Goal: Transaction & Acquisition: Purchase product/service

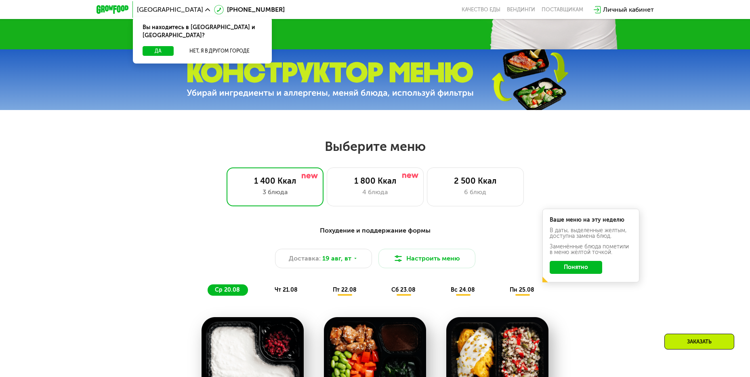
scroll to position [296, 0]
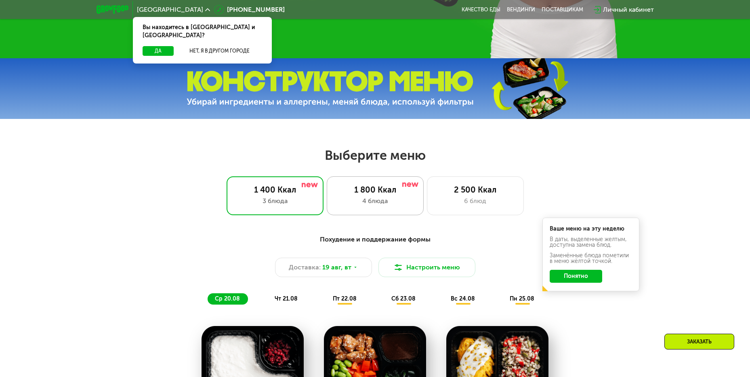
click at [379, 206] on div "4 блюда" at bounding box center [375, 201] width 80 height 10
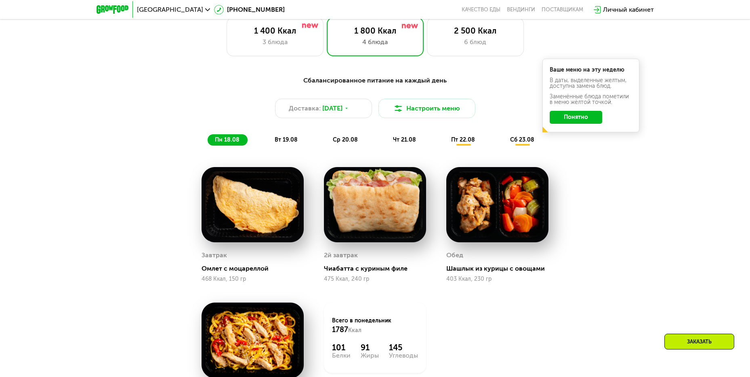
scroll to position [444, 0]
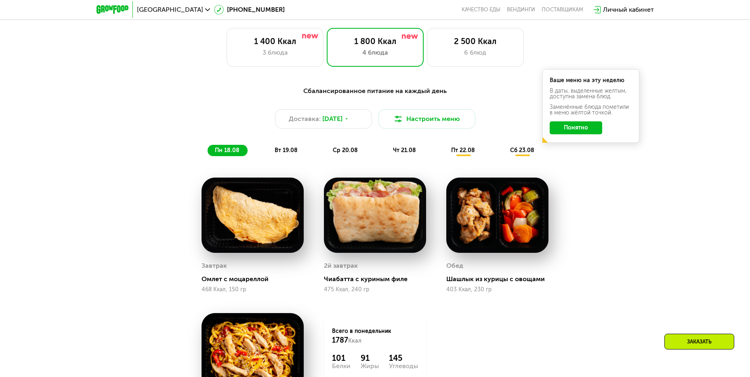
click at [292, 152] on span "вт 19.08" at bounding box center [286, 150] width 23 height 7
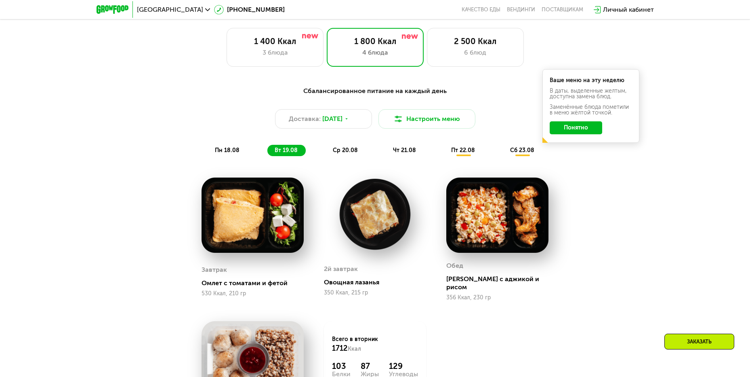
click at [343, 153] on span "ср 20.08" at bounding box center [345, 150] width 25 height 7
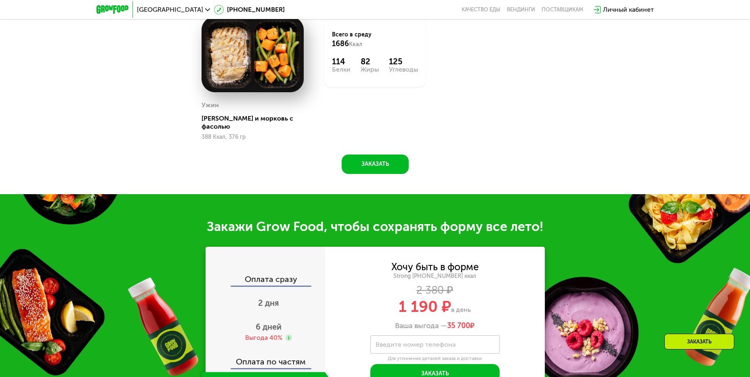
scroll to position [593, 0]
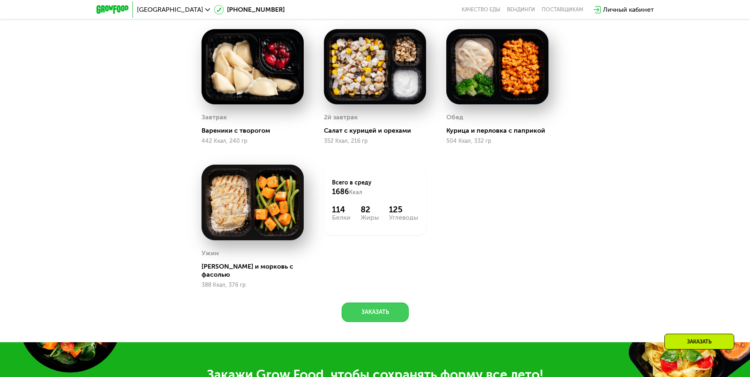
click at [395, 307] on button "Заказать" at bounding box center [375, 311] width 67 height 19
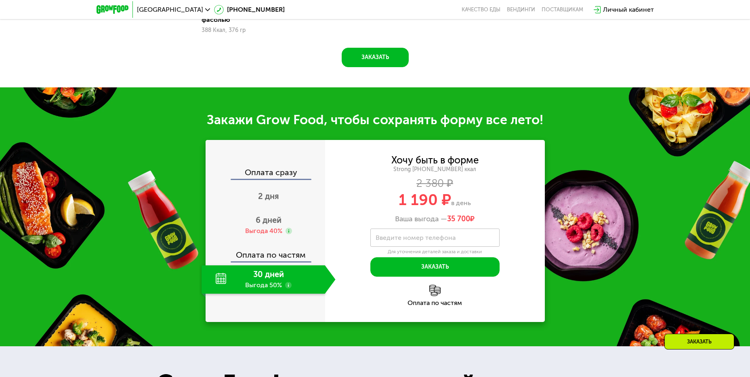
scroll to position [929, 0]
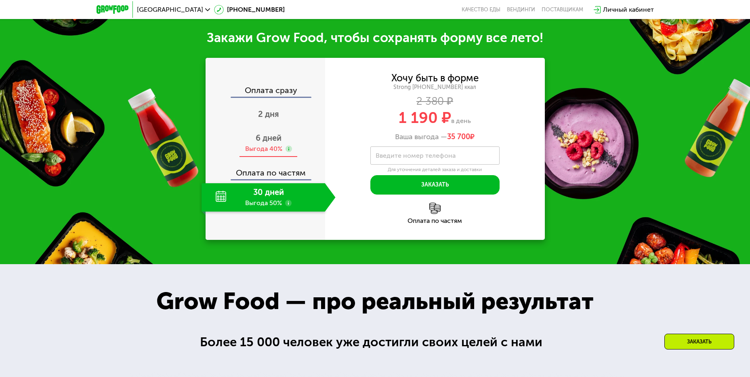
click at [289, 145] on use at bounding box center [289, 148] width 6 height 6
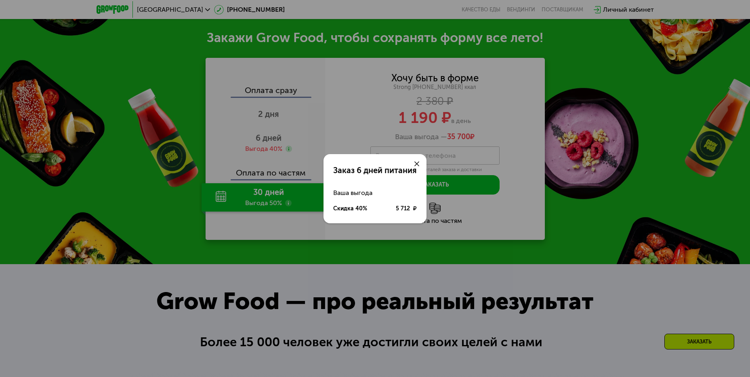
click at [266, 142] on div "Заказ 6 дней питания Ваша выгода Скидка 40% 5 712 ₽" at bounding box center [375, 188] width 750 height 377
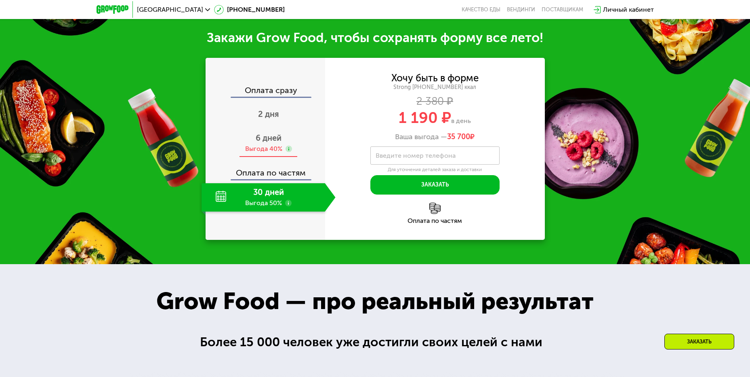
click at [272, 135] on span "6 дней" at bounding box center [269, 138] width 26 height 10
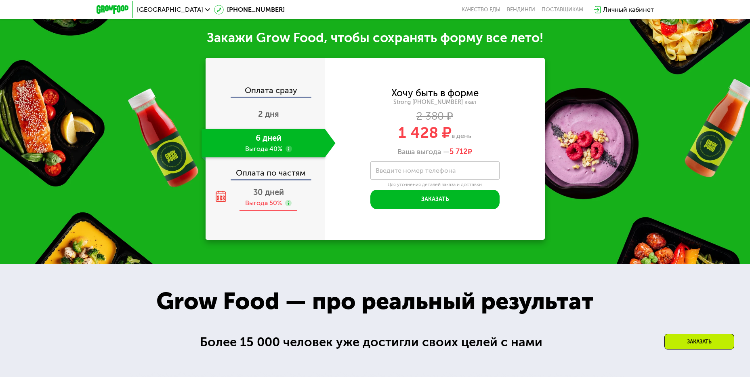
click at [271, 189] on span "30 дней" at bounding box center [268, 192] width 31 height 10
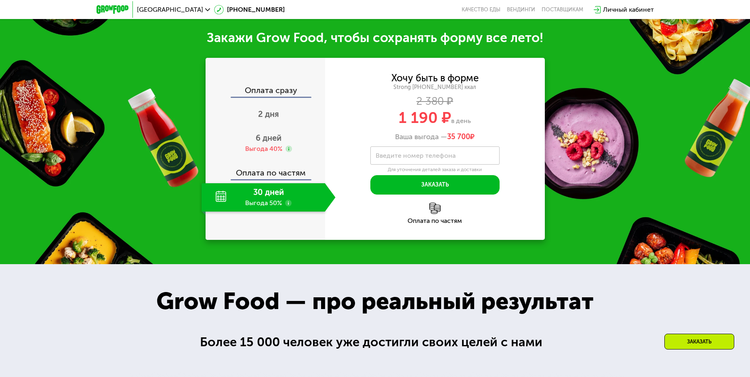
click at [278, 168] on div "Оплата по частям" at bounding box center [265, 169] width 119 height 19
click at [250, 193] on div "30 дней Выгода 50%" at bounding box center [264, 197] width 124 height 28
click at [260, 139] on div "6 дней Выгода 40%" at bounding box center [269, 143] width 134 height 28
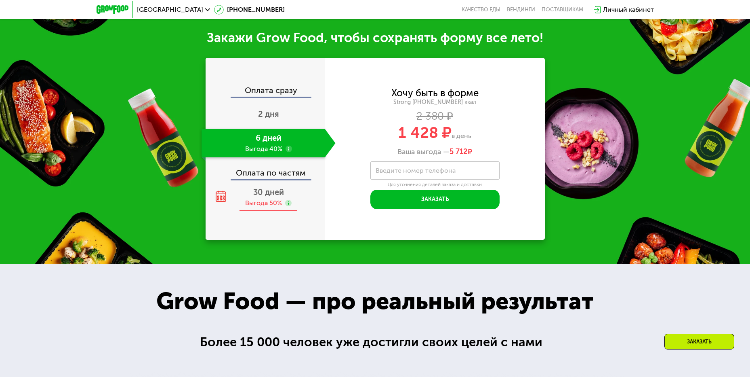
click at [270, 187] on span "30 дней" at bounding box center [268, 192] width 31 height 10
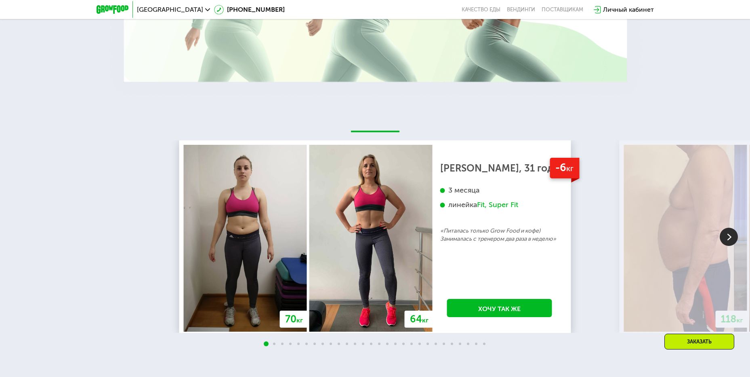
scroll to position [1522, 0]
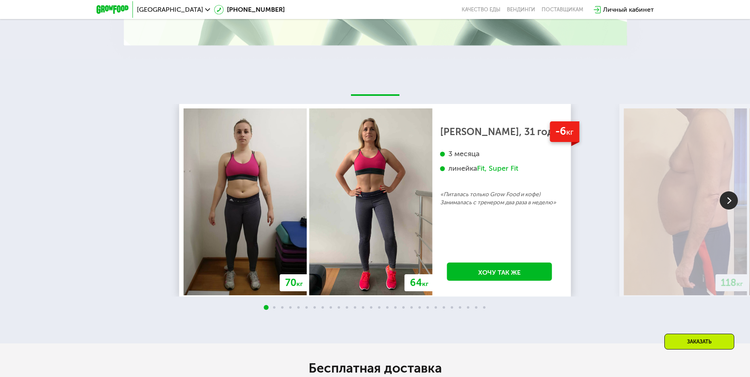
click at [731, 194] on img at bounding box center [729, 200] width 18 height 18
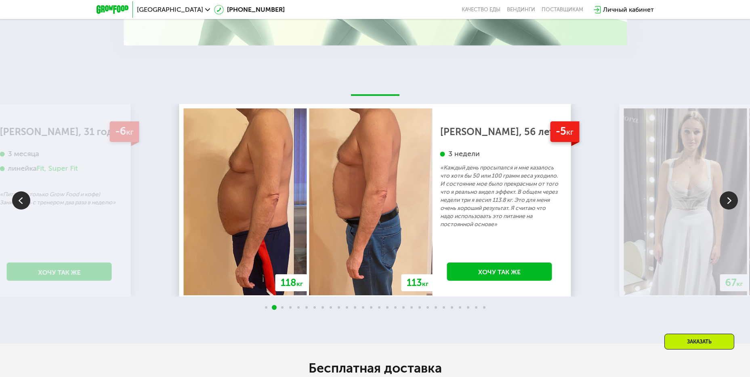
click at [729, 195] on img at bounding box center [729, 200] width 18 height 18
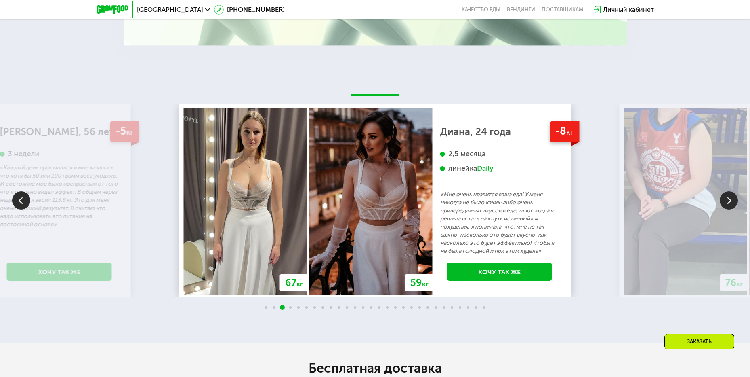
click at [732, 195] on img at bounding box center [729, 200] width 18 height 18
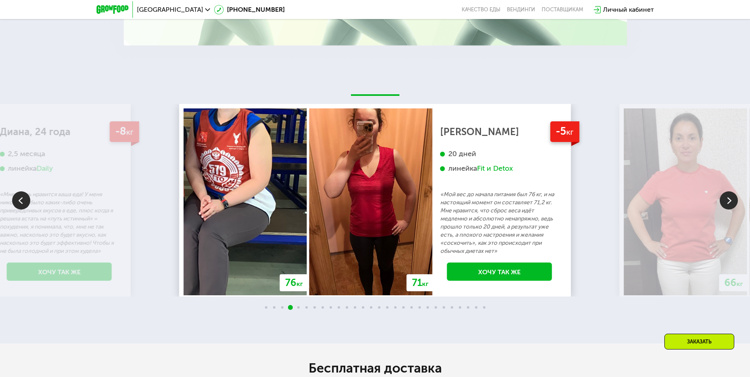
click at [732, 195] on img at bounding box center [729, 200] width 18 height 18
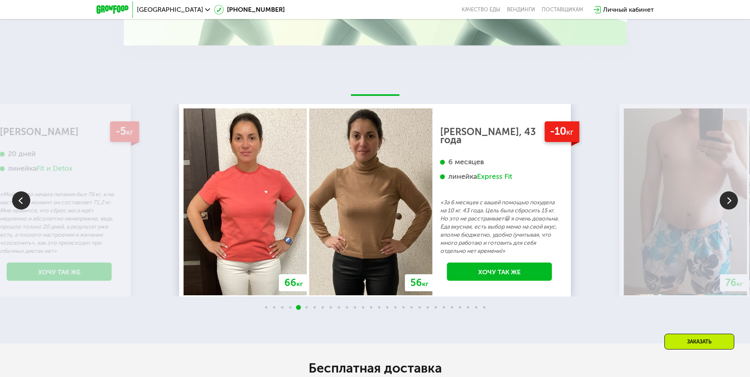
click at [732, 195] on img at bounding box center [729, 200] width 18 height 18
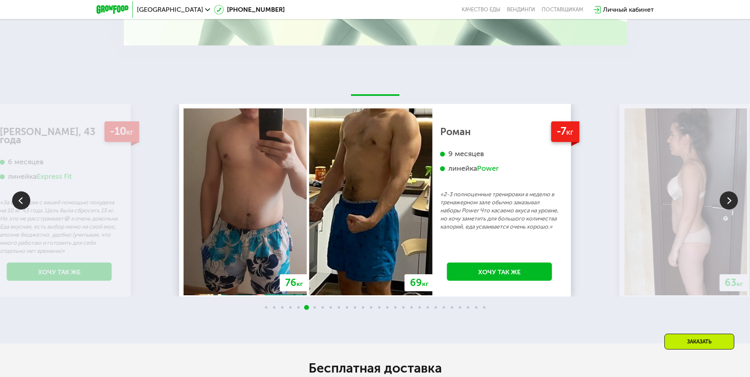
click at [732, 195] on img at bounding box center [729, 200] width 18 height 18
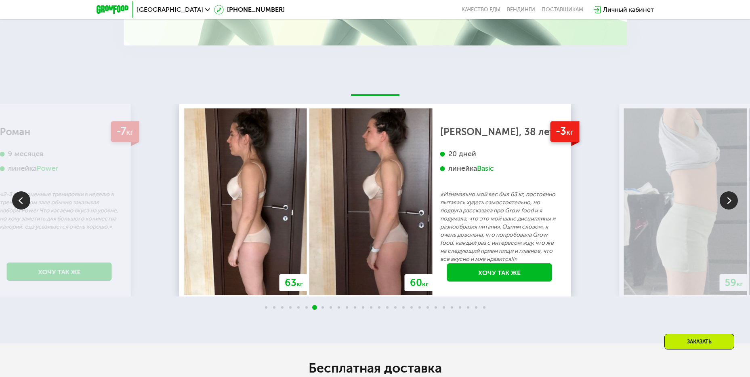
click at [732, 195] on img at bounding box center [729, 200] width 18 height 18
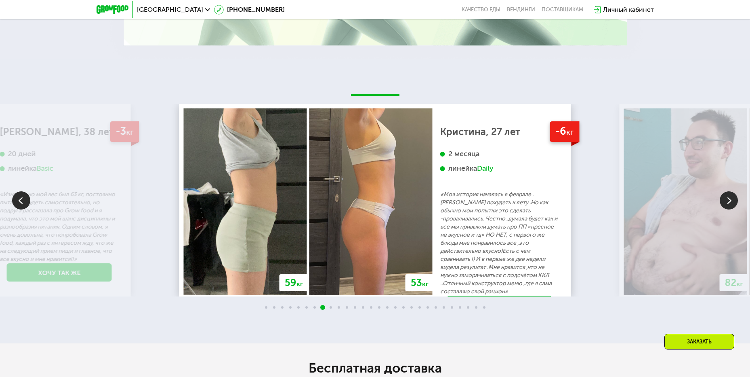
click at [732, 195] on img at bounding box center [729, 200] width 18 height 18
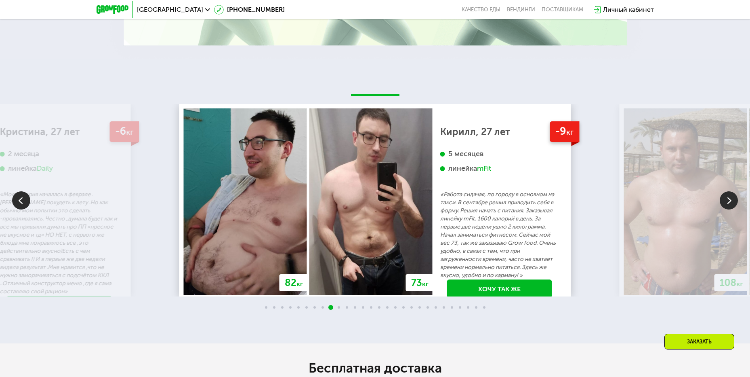
click at [732, 195] on img at bounding box center [729, 200] width 18 height 18
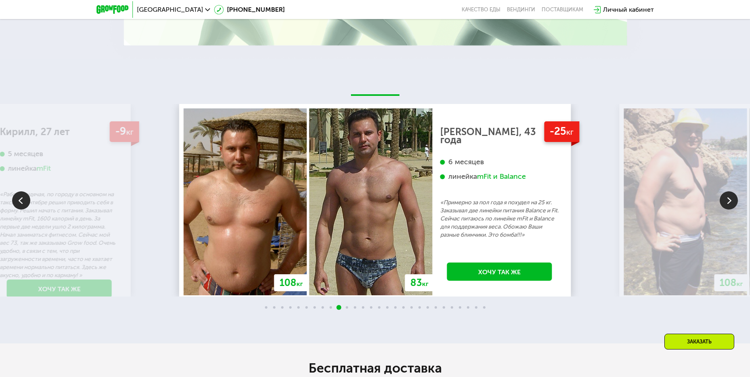
click at [722, 201] on img at bounding box center [729, 200] width 18 height 18
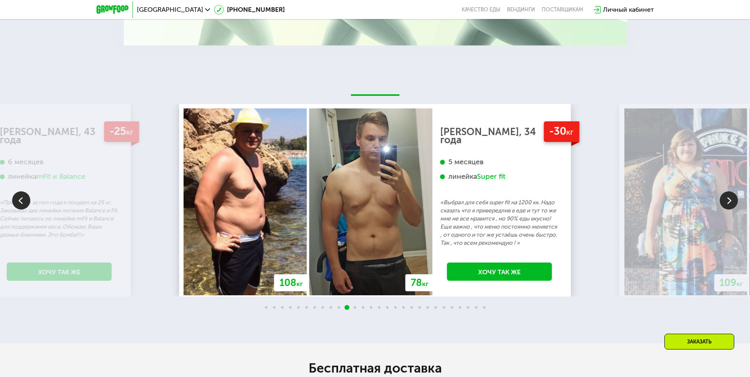
click at [22, 201] on img at bounding box center [21, 200] width 18 height 18
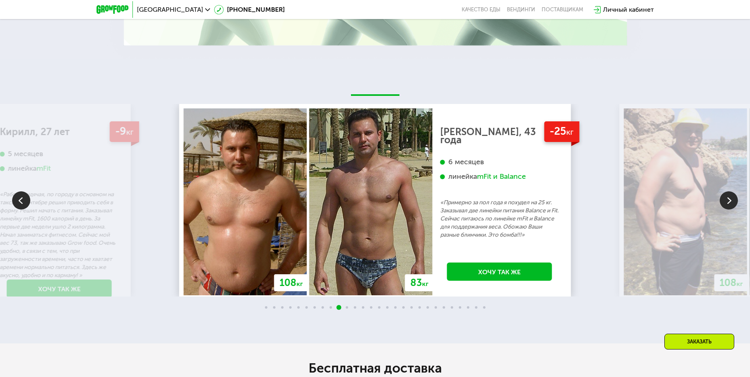
click at [724, 196] on img at bounding box center [729, 200] width 18 height 18
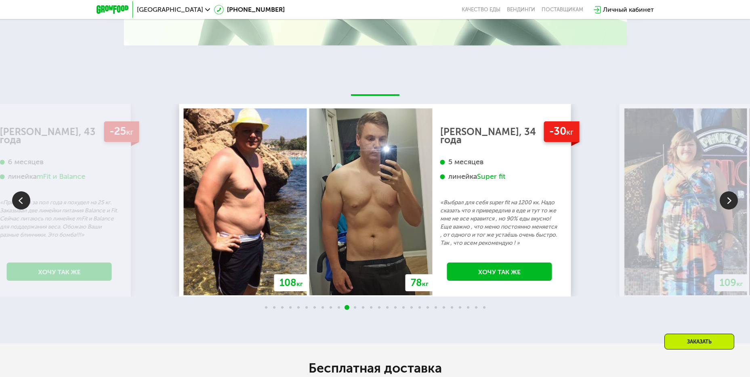
click at [724, 196] on img at bounding box center [729, 200] width 18 height 18
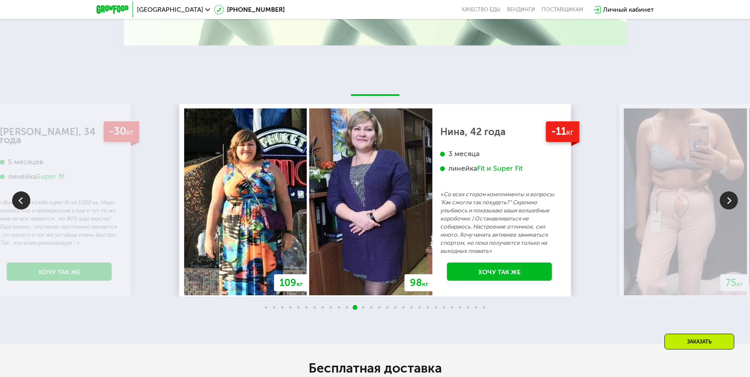
click at [724, 196] on img at bounding box center [729, 200] width 18 height 18
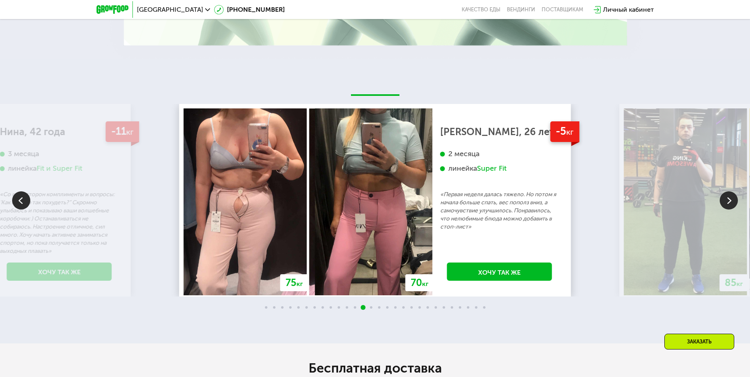
click at [724, 196] on img at bounding box center [729, 200] width 18 height 18
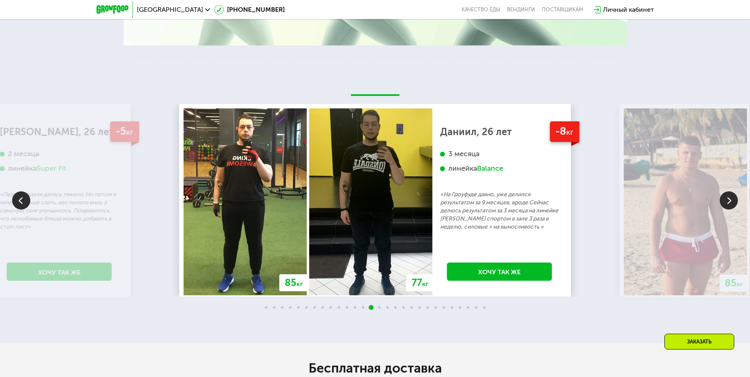
click at [724, 196] on img at bounding box center [729, 200] width 18 height 18
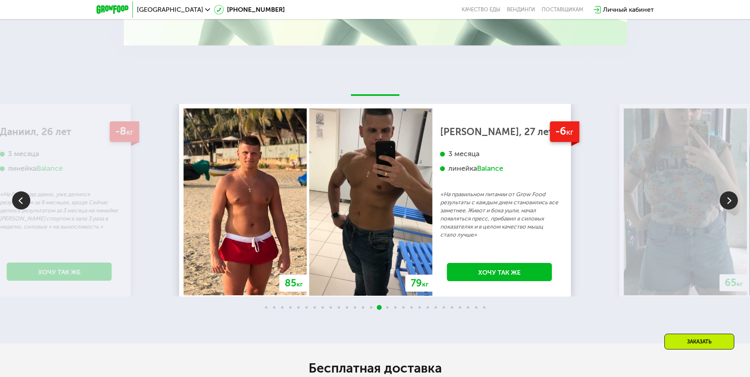
click at [724, 196] on img at bounding box center [729, 200] width 18 height 18
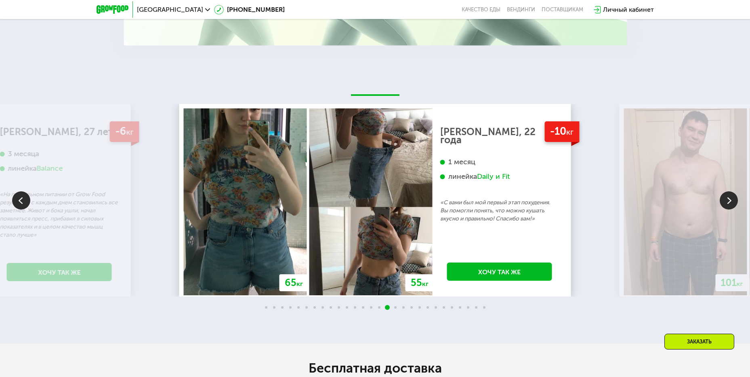
click at [724, 196] on img at bounding box center [729, 200] width 18 height 18
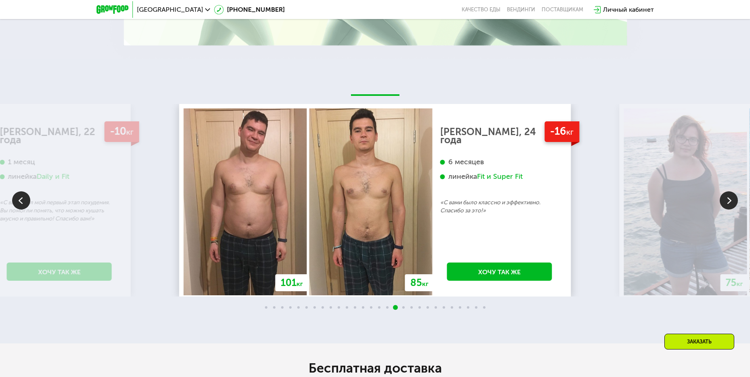
click at [724, 196] on img at bounding box center [729, 200] width 18 height 18
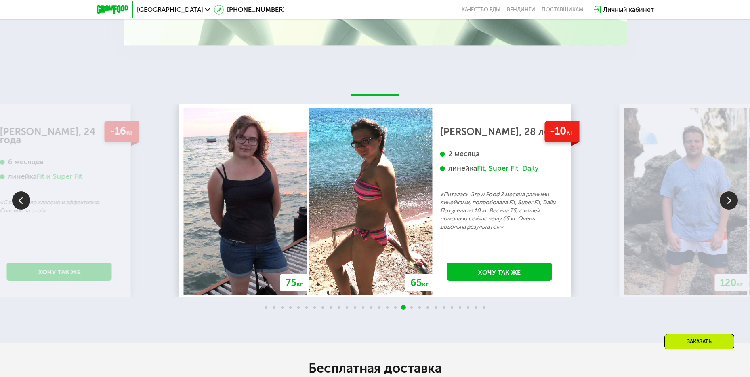
click at [724, 196] on img at bounding box center [729, 200] width 18 height 18
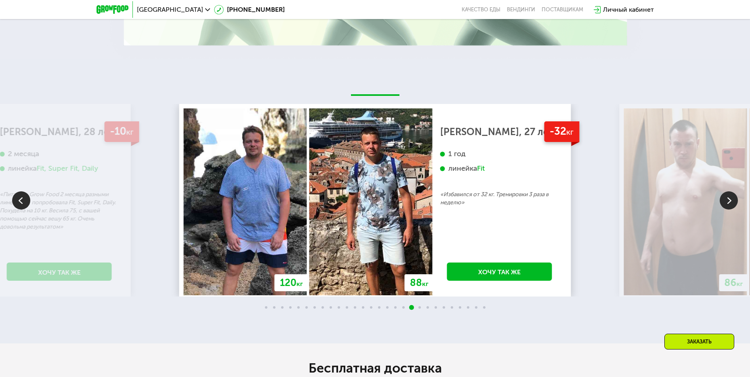
click at [724, 196] on img at bounding box center [729, 200] width 18 height 18
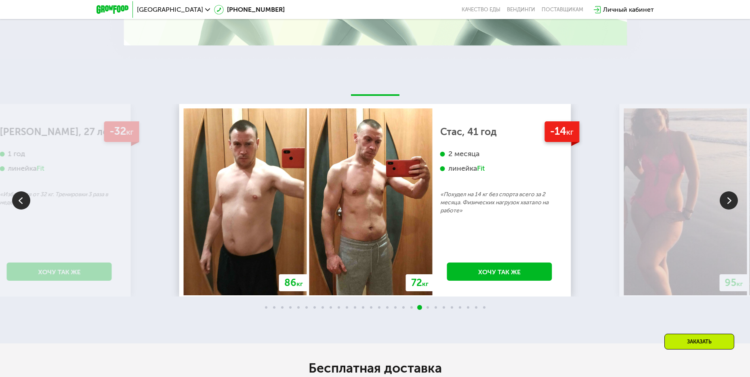
click at [724, 196] on img at bounding box center [729, 200] width 18 height 18
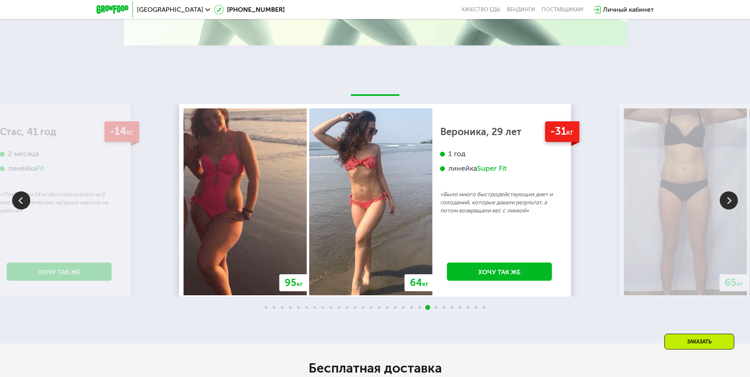
click at [720, 200] on img at bounding box center [685, 201] width 123 height 187
click at [727, 198] on img at bounding box center [729, 200] width 18 height 18
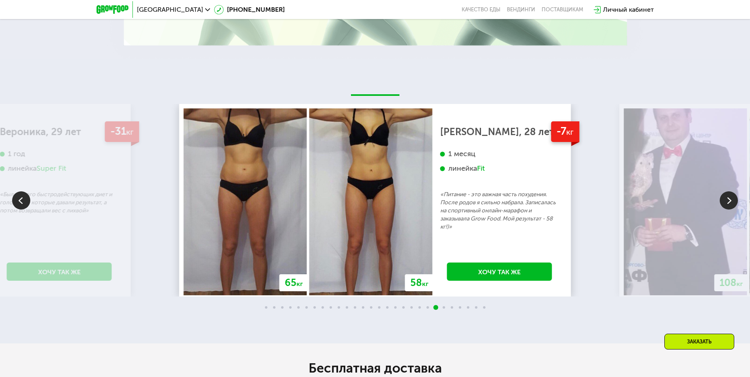
click at [727, 198] on img at bounding box center [729, 200] width 18 height 18
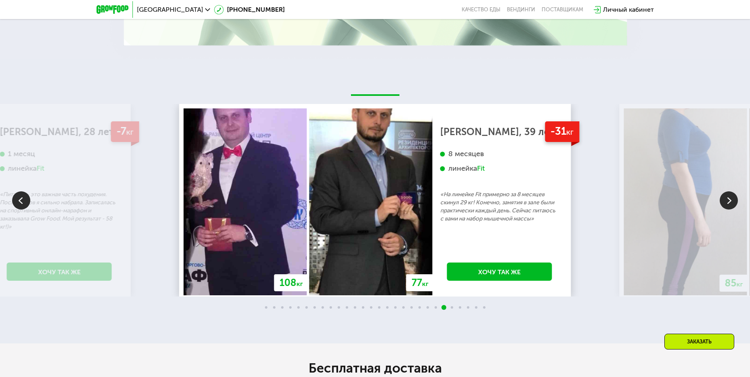
click at [727, 198] on img at bounding box center [729, 200] width 18 height 18
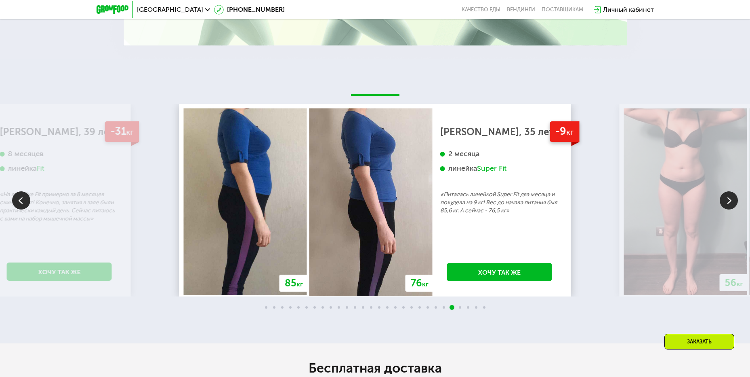
click at [727, 198] on img at bounding box center [729, 200] width 18 height 18
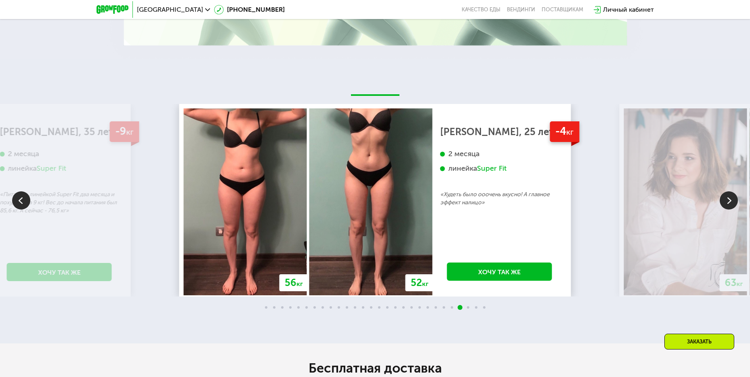
click at [727, 198] on img at bounding box center [729, 200] width 18 height 18
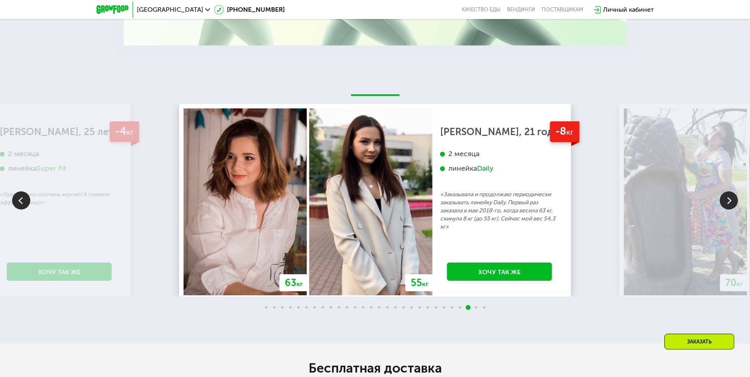
click at [727, 198] on img at bounding box center [729, 200] width 18 height 18
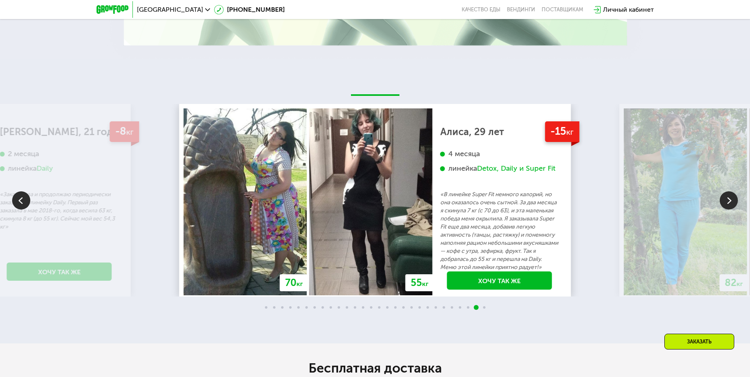
click at [727, 198] on img at bounding box center [729, 200] width 18 height 18
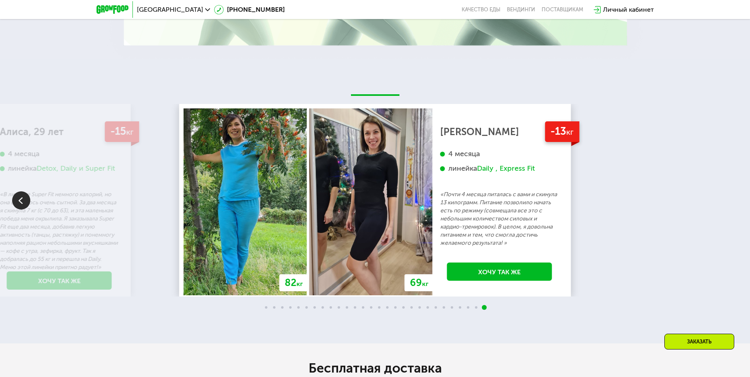
click at [727, 198] on div "70 кг 64 кг -6 кг [PERSON_NAME], 31 год 3 месяца линейка Fit, Super Fit «Питала…" at bounding box center [375, 200] width 750 height 192
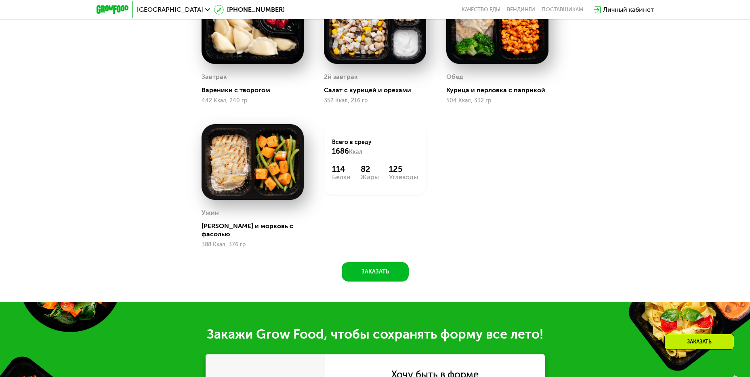
scroll to position [0, 0]
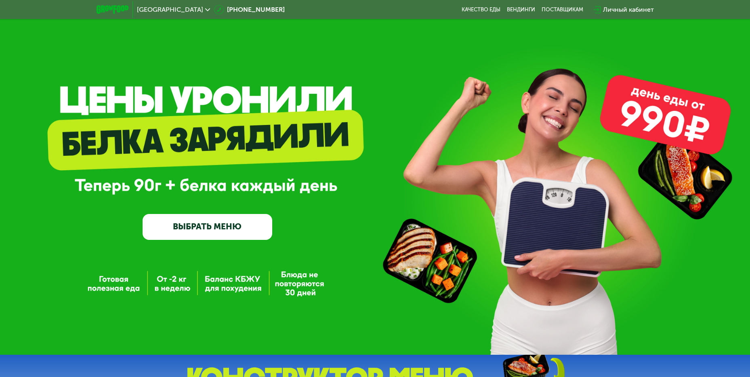
click at [253, 240] on link "ВЫБРАТЬ МЕНЮ" at bounding box center [208, 227] width 130 height 26
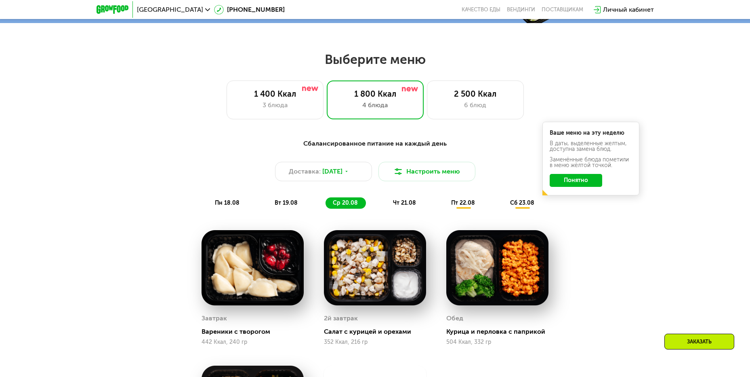
scroll to position [427, 0]
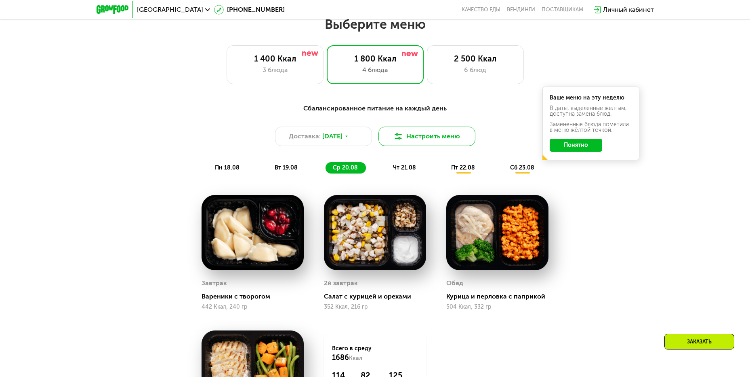
click at [395, 144] on button "Настроить меню" at bounding box center [427, 135] width 97 height 19
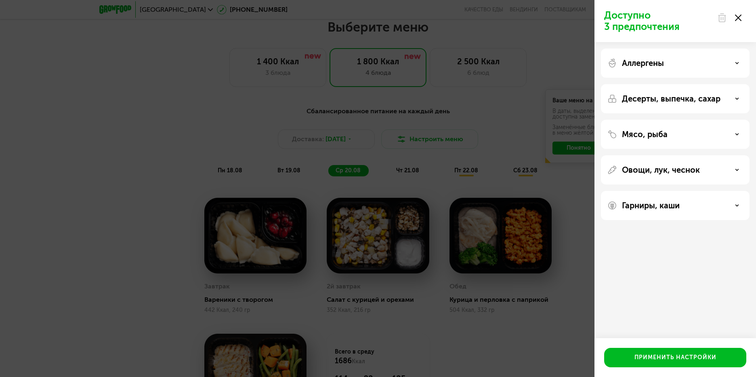
click at [737, 84] on div "Аллергены" at bounding box center [675, 98] width 149 height 29
click at [736, 60] on div "Аллергены" at bounding box center [676, 63] width 136 height 10
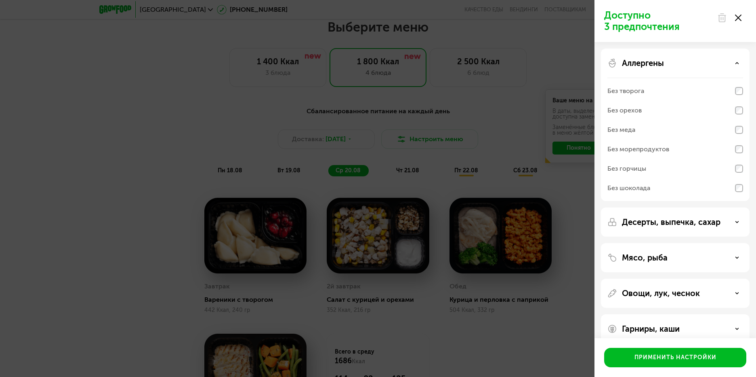
click at [738, 243] on div "Десерты, выпечка, сахар" at bounding box center [675, 257] width 149 height 29
click at [732, 224] on div "Десерты, выпечка, сахар" at bounding box center [676, 222] width 136 height 10
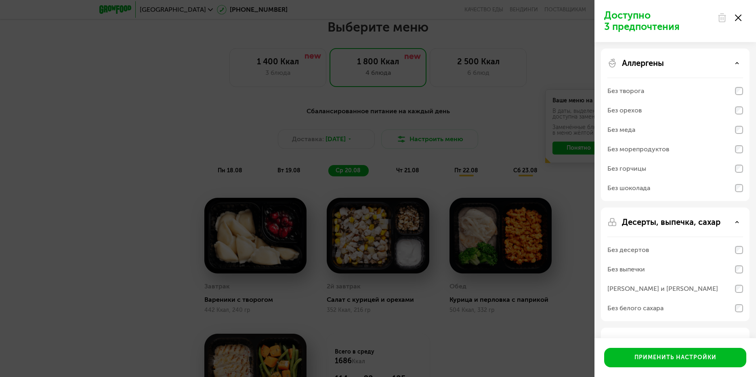
drag, startPoint x: 48, startPoint y: 145, endPoint x: 57, endPoint y: 143, distance: 9.2
click at [53, 145] on div "Доступно 3 предпочтения Аллергены Без творога Без орехов Без меда Без морепроду…" at bounding box center [378, 188] width 756 height 377
